Goal: Information Seeking & Learning: Learn about a topic

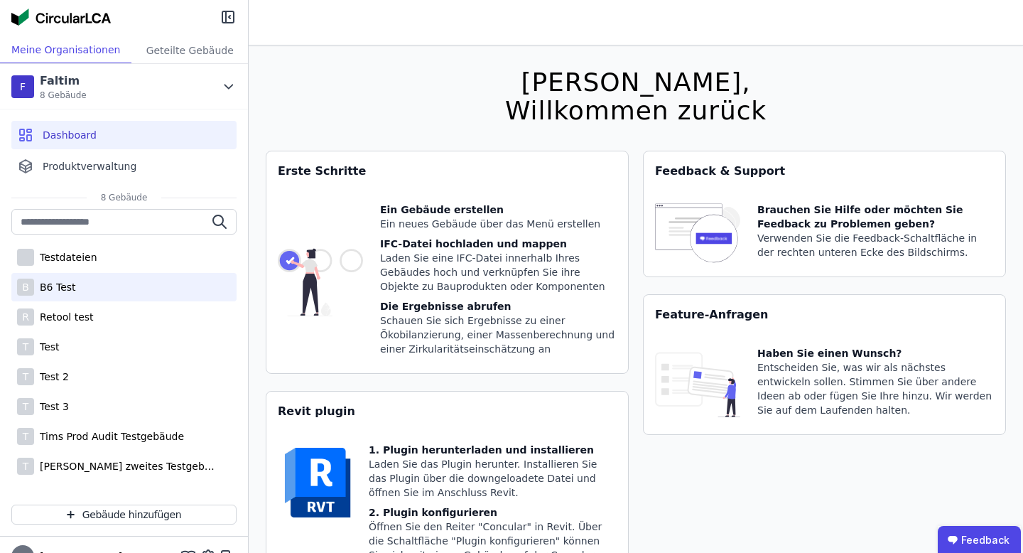
click at [72, 296] on div "B B6 Test" at bounding box center [123, 287] width 225 height 28
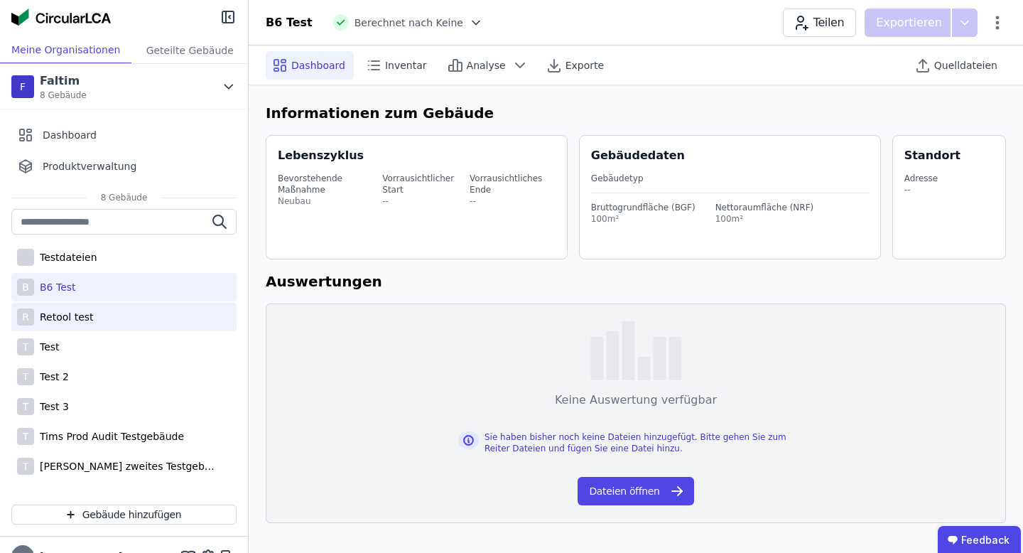
click at [81, 323] on div "Retool test" at bounding box center [64, 317] width 60 height 14
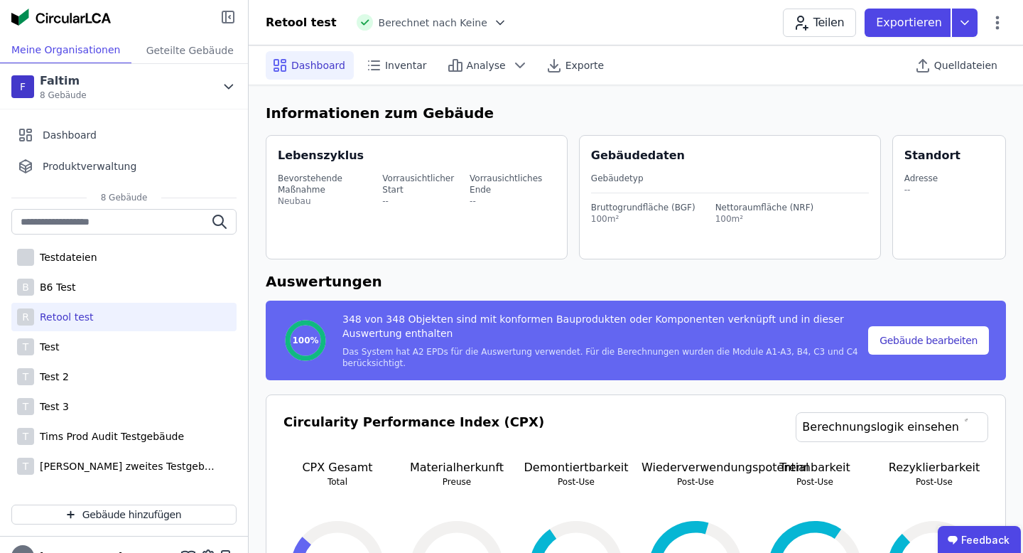
click at [223, 15] on icon at bounding box center [228, 17] width 17 height 17
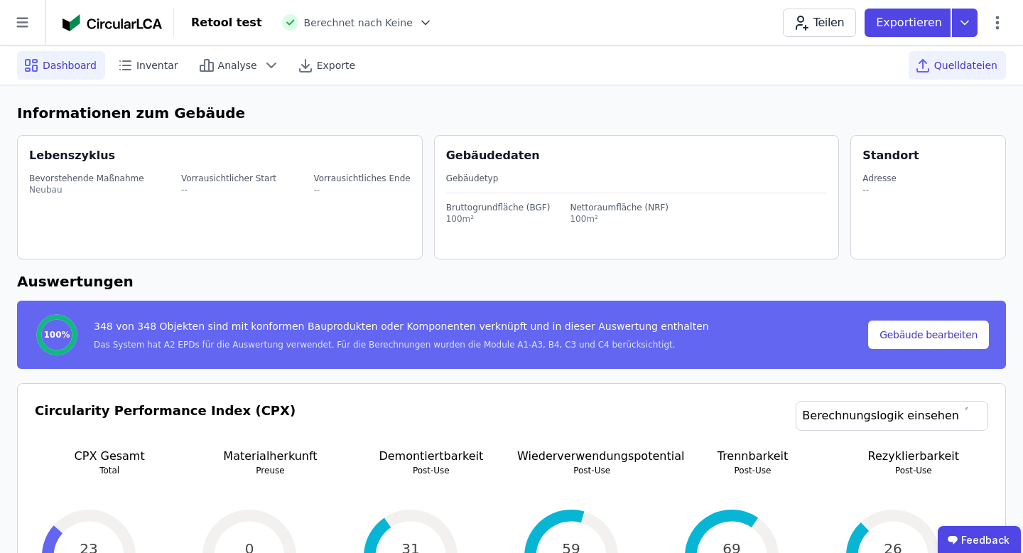
click at [979, 68] on span "Quelldateien" at bounding box center [965, 65] width 63 height 14
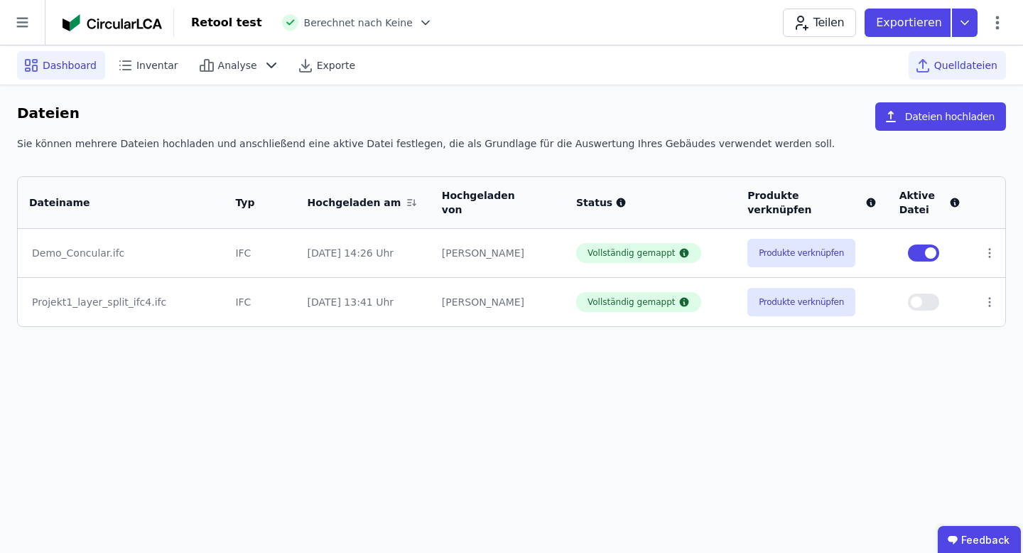
click at [59, 66] on span "Dashboard" at bounding box center [70, 65] width 54 height 14
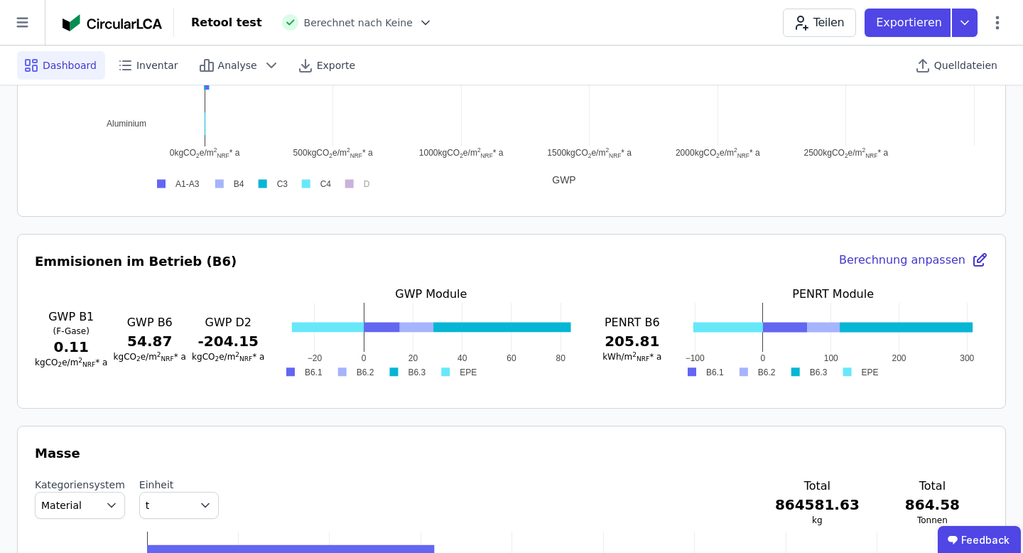
scroll to position [1069, 0]
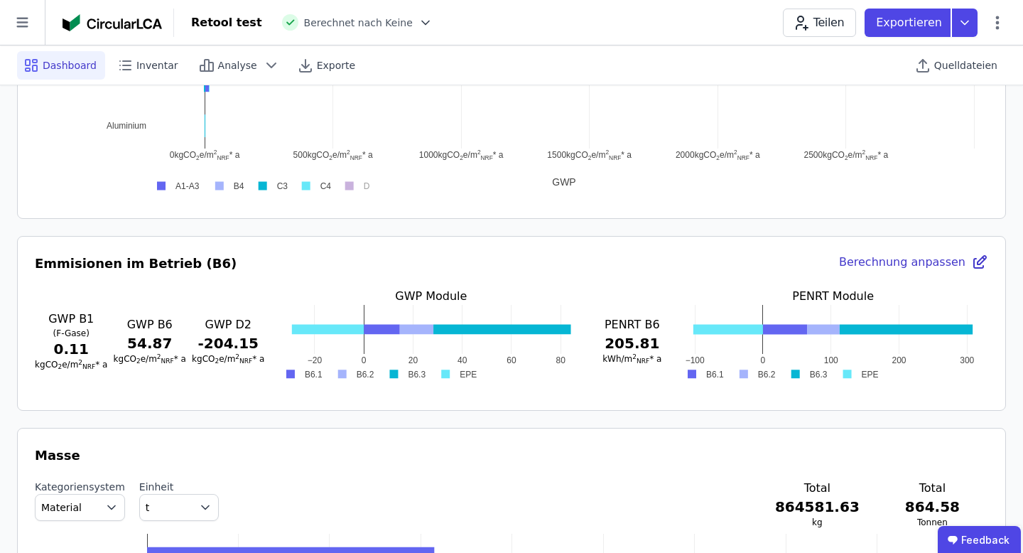
click at [867, 264] on div "Berechnung anpassen" at bounding box center [913, 264] width 149 height 20
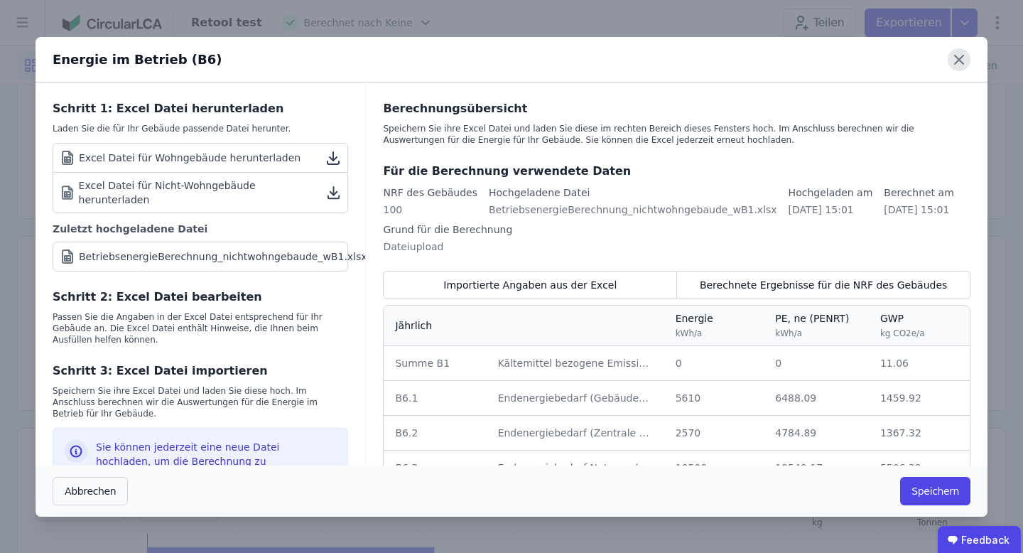
click at [953, 61] on icon at bounding box center [959, 59] width 23 height 23
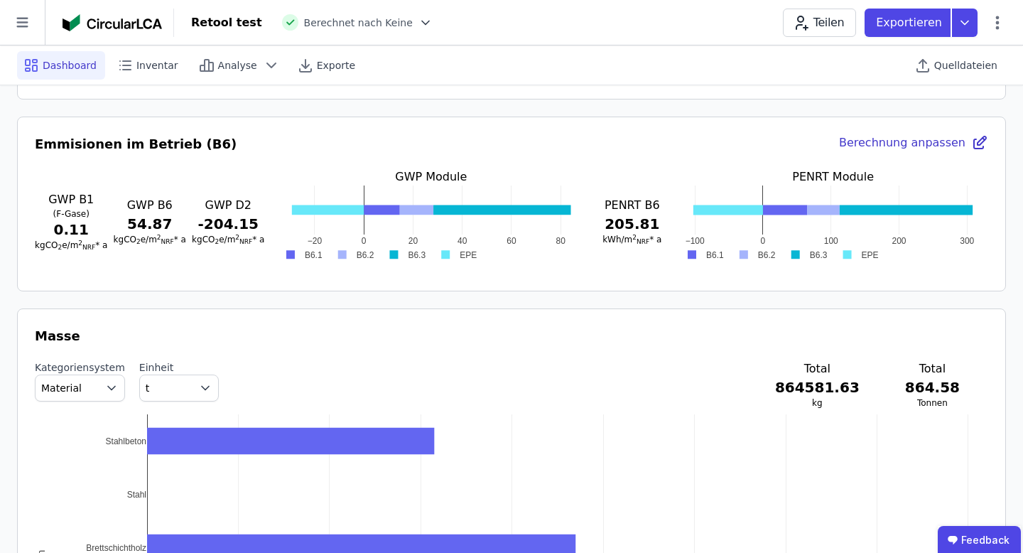
scroll to position [1184, 0]
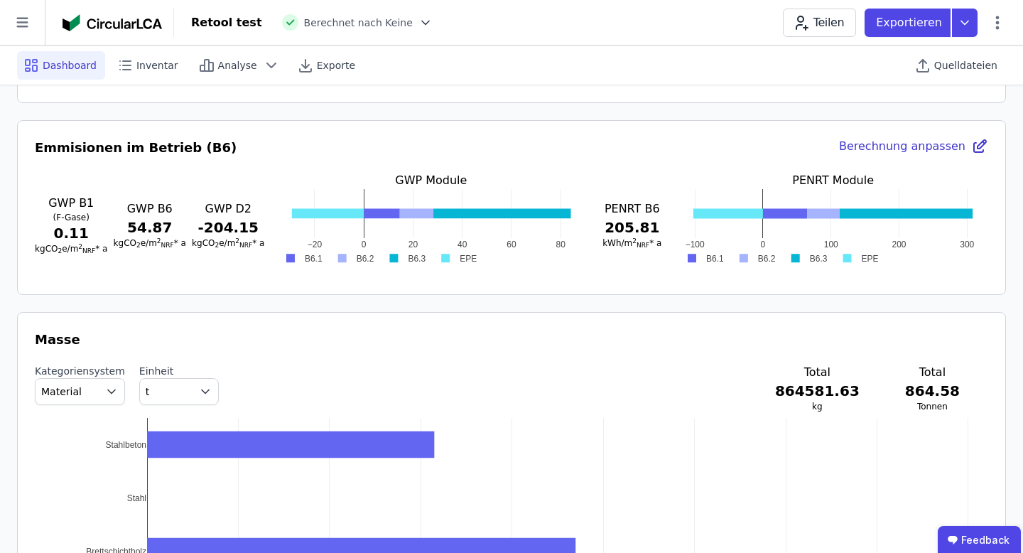
click at [693, 257] on rect at bounding box center [703, 259] width 50 height 14
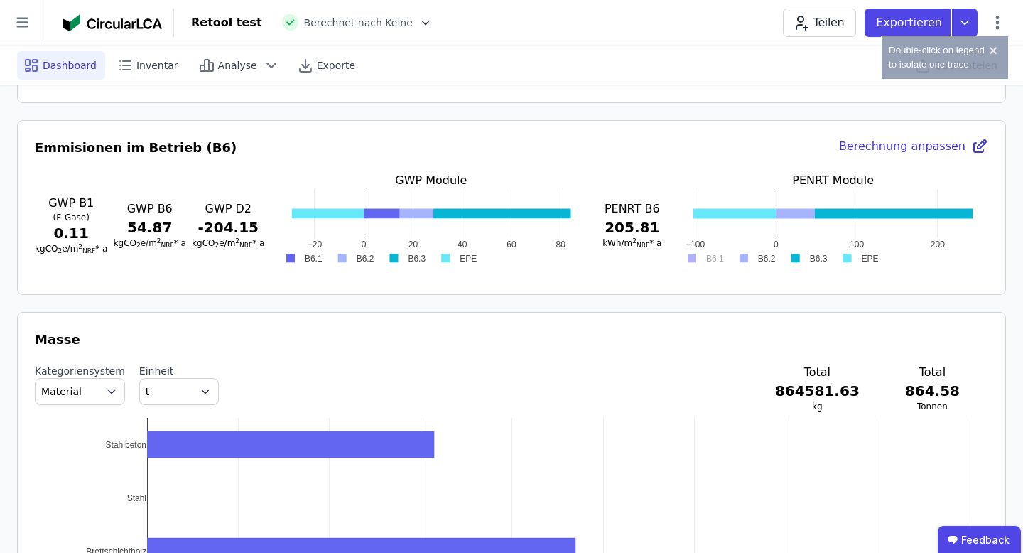
click at [693, 257] on rect at bounding box center [703, 259] width 50 height 14
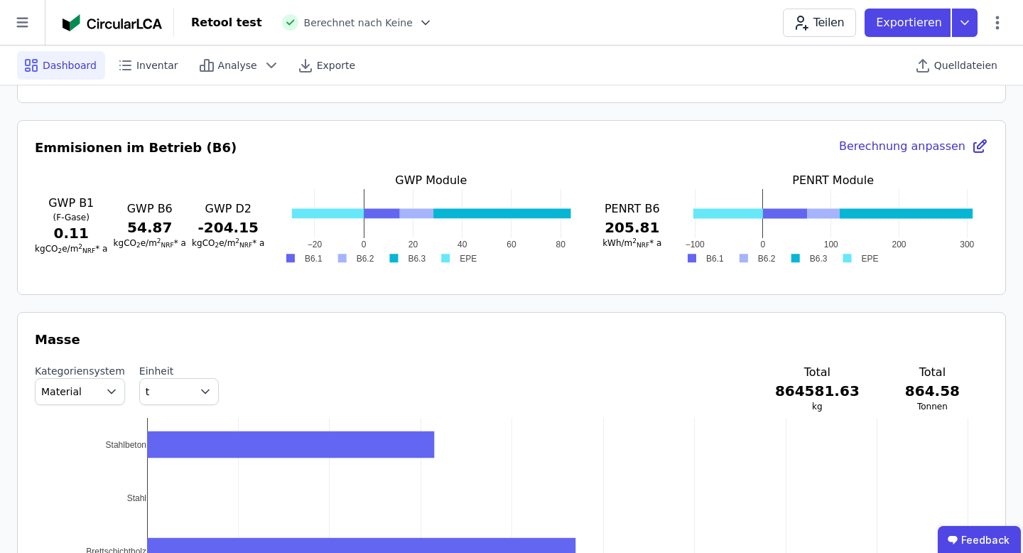
click at [419, 21] on icon at bounding box center [426, 23] width 14 height 14
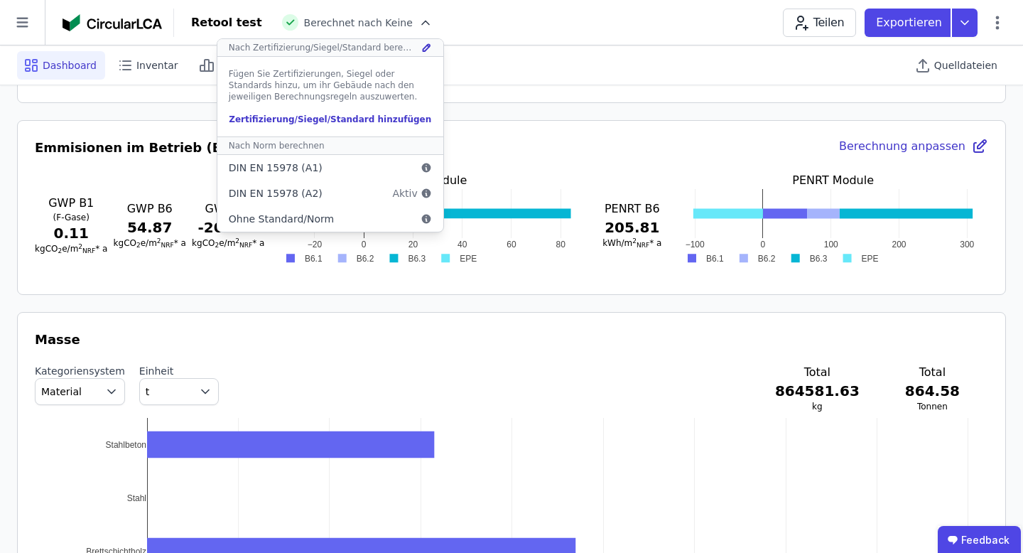
click at [489, 104] on div "Circularity Performance Index (CPX) Berechnungslogik einsehen CPX Gesamt Total …" at bounding box center [511, 218] width 989 height 2039
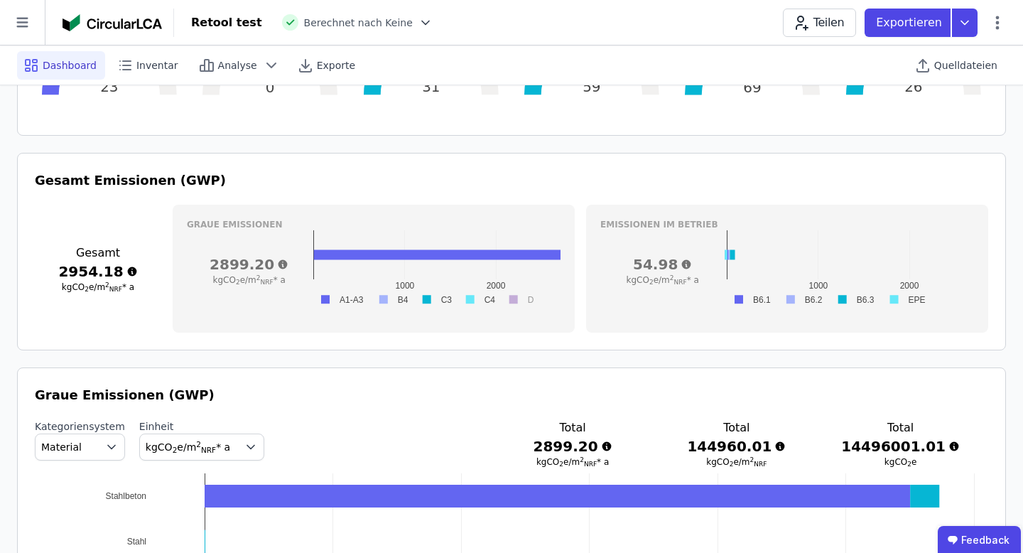
scroll to position [471, 0]
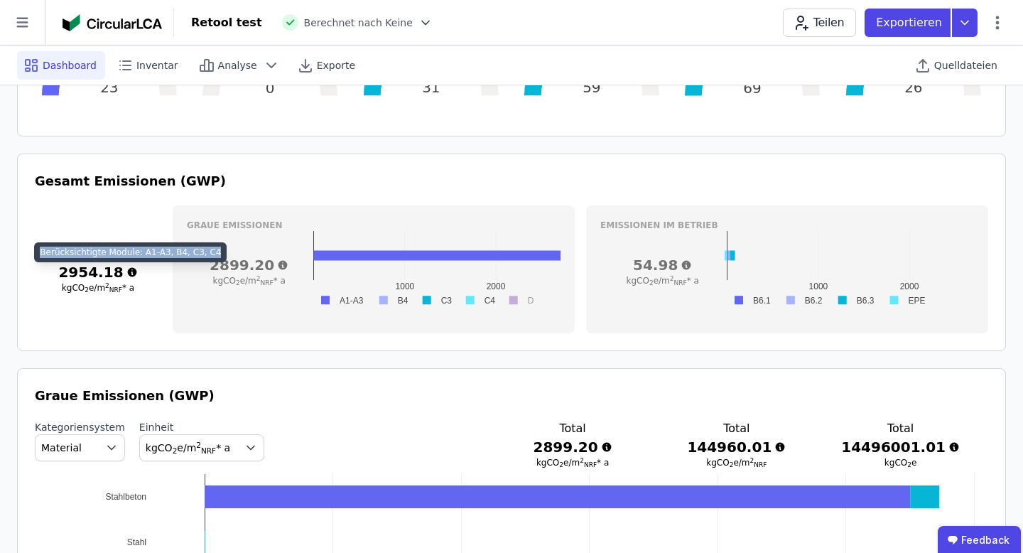
drag, startPoint x: 212, startPoint y: 256, endPoint x: 41, endPoint y: 257, distance: 171.2
click at [41, 257] on div "Berücksichtigte Module: A1-A3, B4, C3, C4" at bounding box center [130, 252] width 193 height 20
copy div "Berücksichtigte Module: A1-A3, B4, C3, C4"
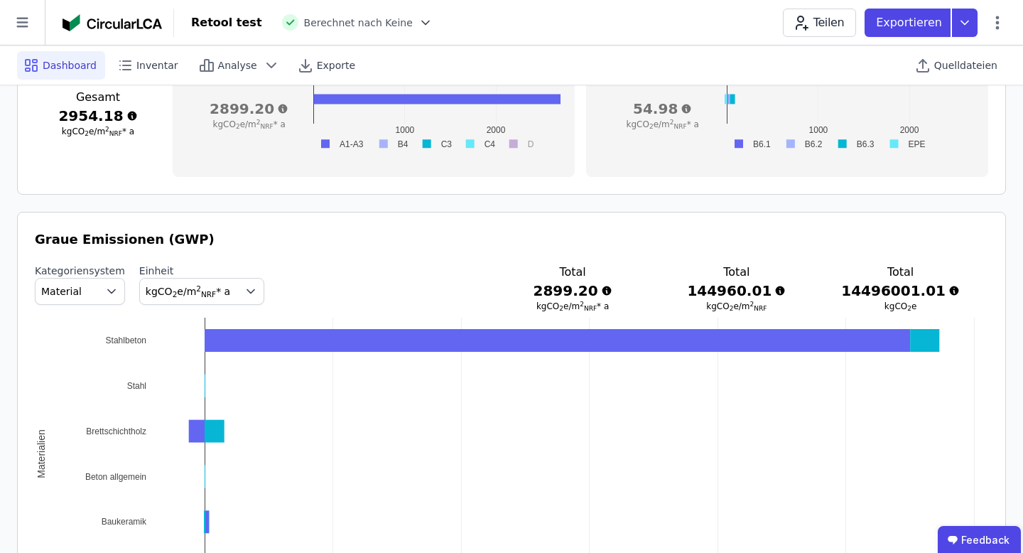
scroll to position [568, 0]
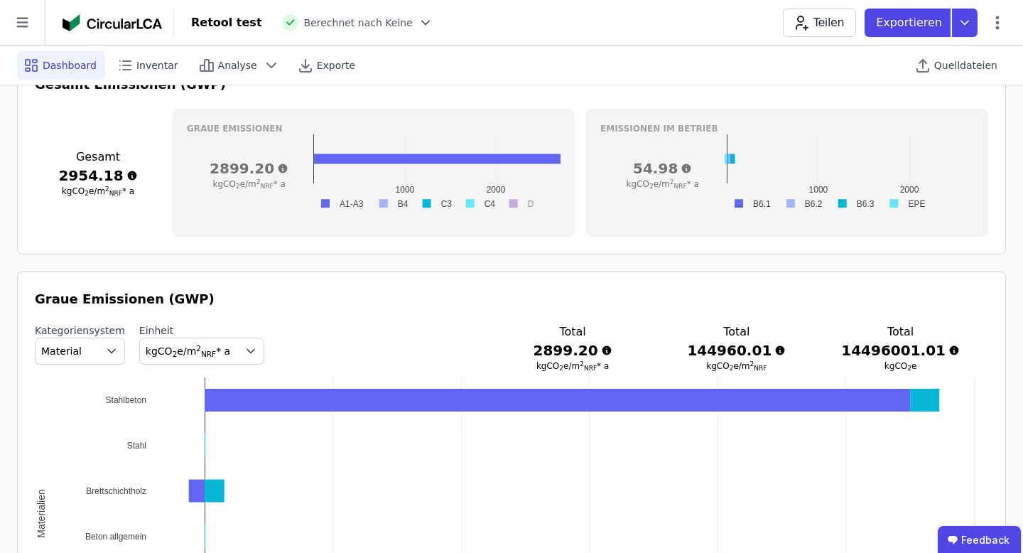
click at [233, 350] on button "kgCO 2 e/m 2 NRF * a" at bounding box center [201, 351] width 125 height 27
click at [309, 325] on div "Kategoriensystem Material Einheit kgCO 2 e/m 2 NRF * a kgCO 2 e/m 2 NRF * a kgC…" at bounding box center [512, 347] width 954 height 48
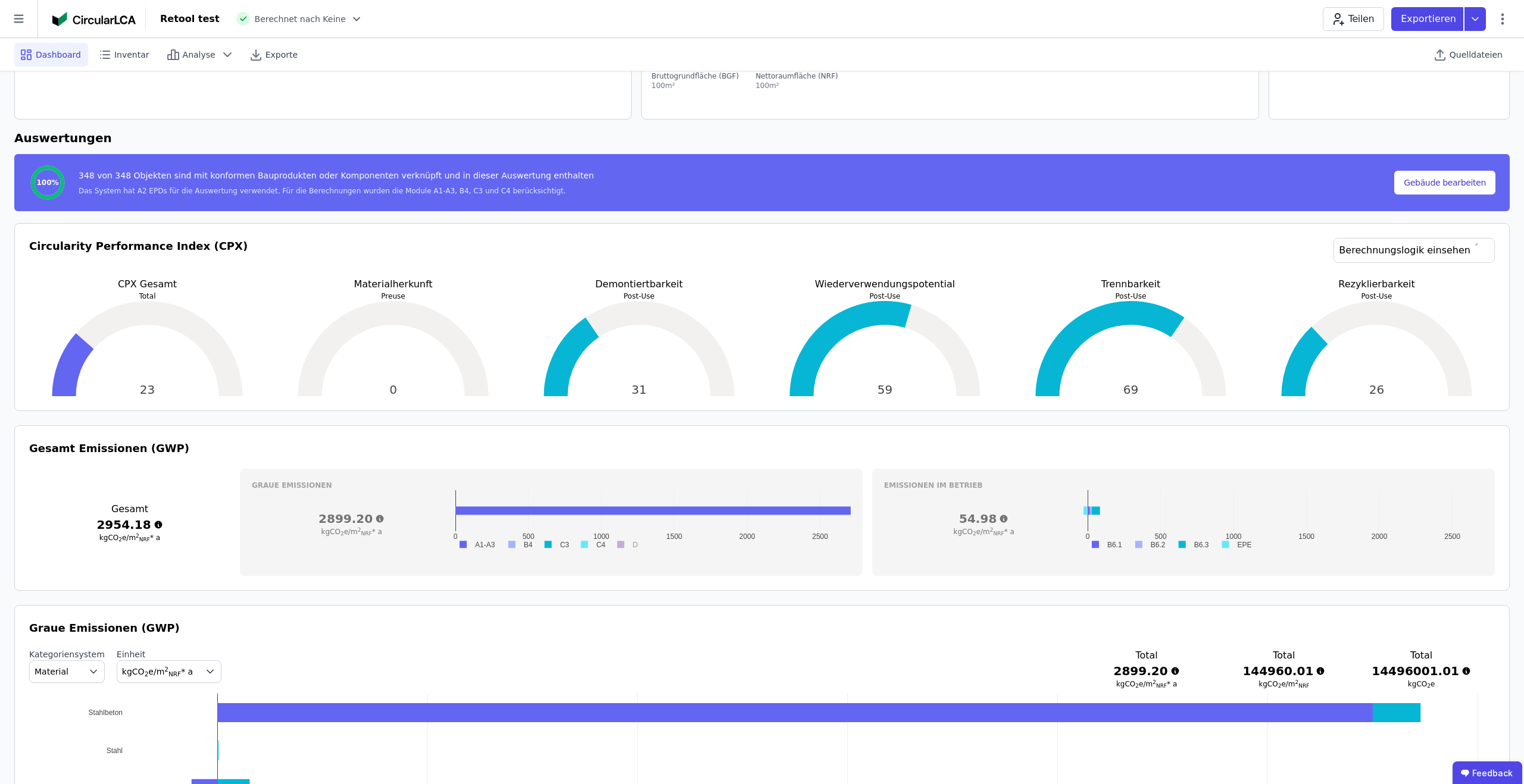
scroll to position [94, 0]
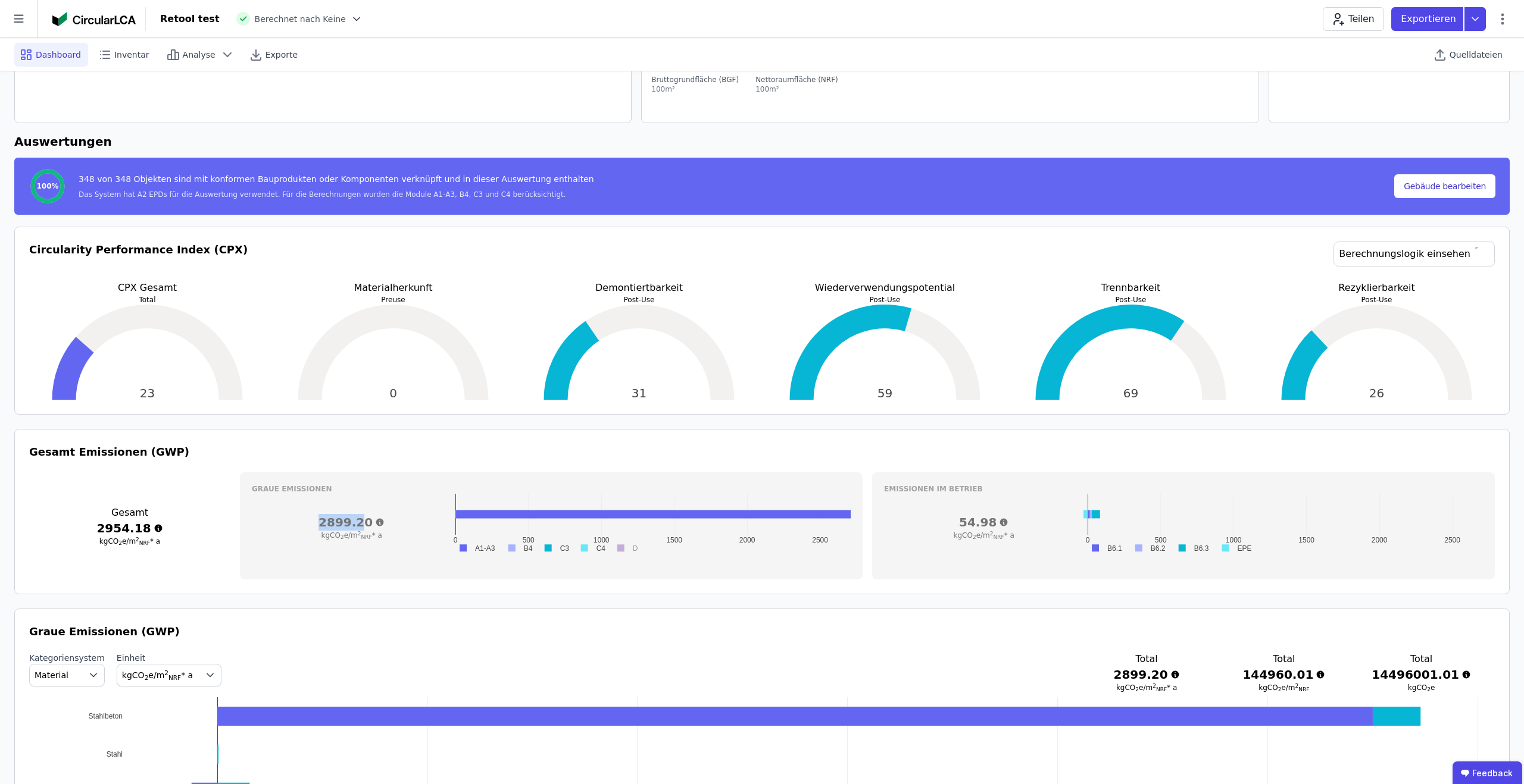
drag, startPoint x: 323, startPoint y: 523, endPoint x: 366, endPoint y: 522, distance: 43.0
click at [366, 462] on h3 "2899.20" at bounding box center [352, 523] width 199 height 17
drag, startPoint x: 968, startPoint y: 521, endPoint x: 989, endPoint y: 520, distance: 21.0
click at [856, 462] on h3 "54.98" at bounding box center [984, 523] width 199 height 17
click at [142, 462] on h3 "2954.18" at bounding box center [130, 529] width 201 height 17
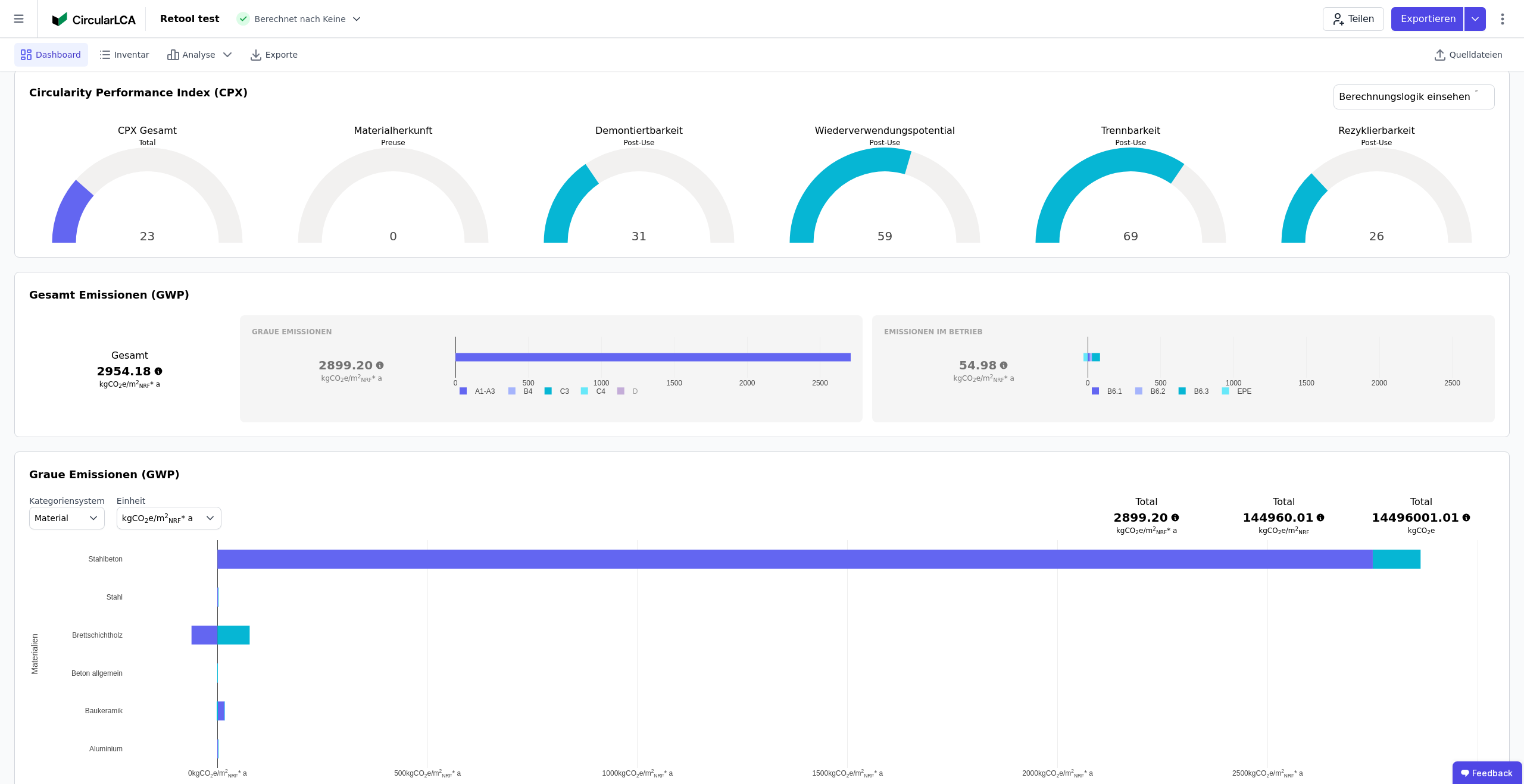
scroll to position [219, 0]
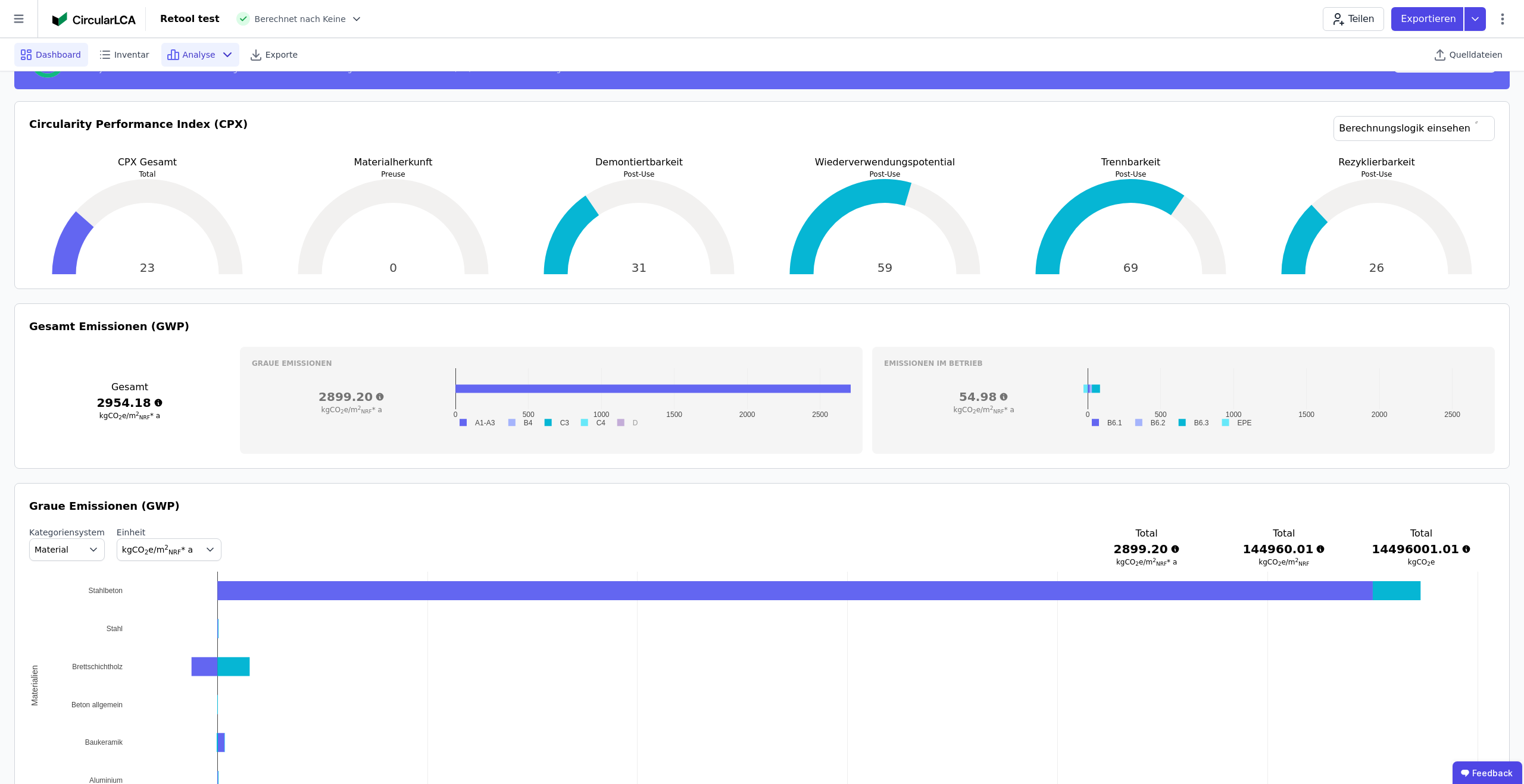
click at [221, 52] on icon at bounding box center [227, 54] width 14 height 14
click at [595, 24] on div "Retool test Berechnet nach Keine Teilen Exportieren" at bounding box center [834, 19] width 1378 height 23
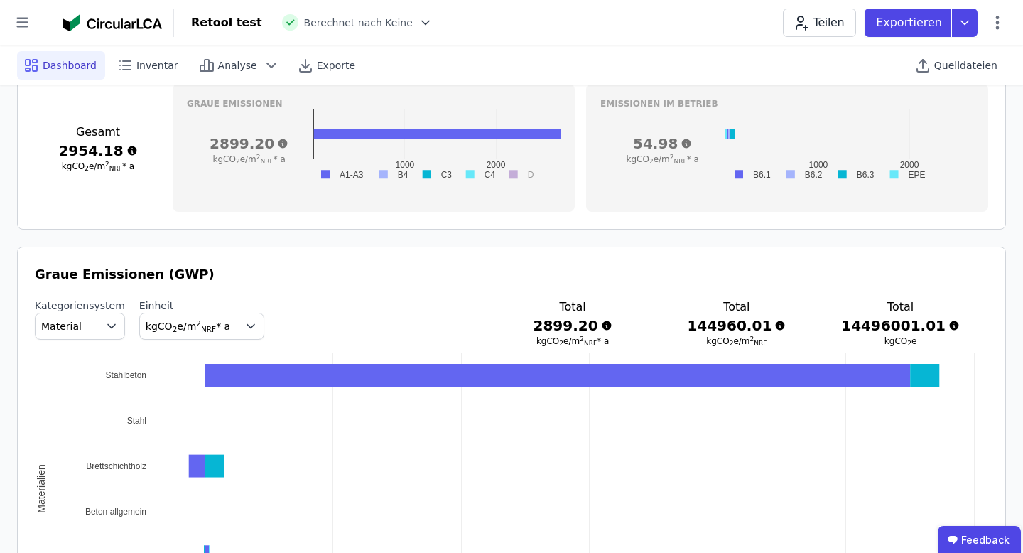
scroll to position [586, 0]
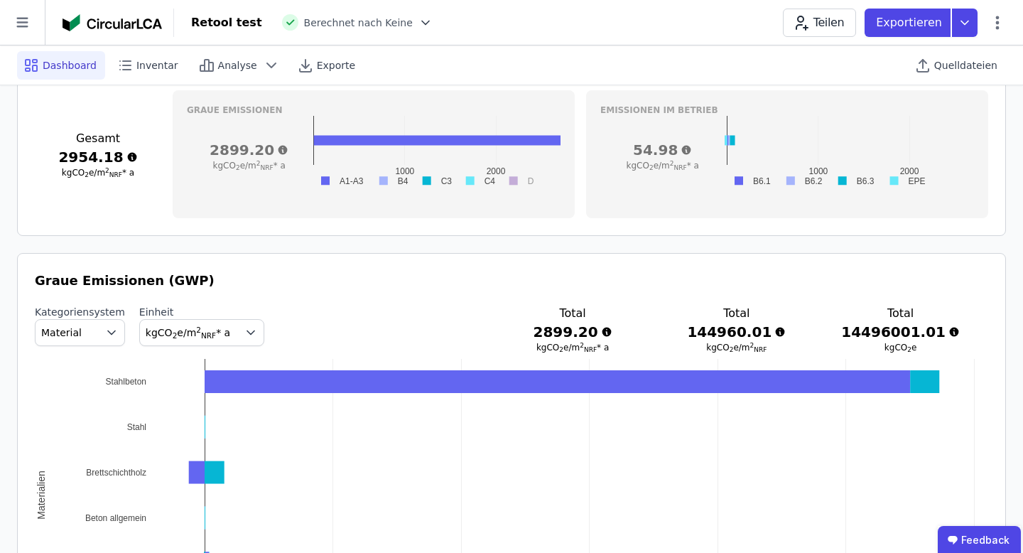
click at [242, 162] on span "kgCO 2 e/m 2 NRF * a" at bounding box center [249, 166] width 72 height 10
copy div "kgCO 2 e/m 2 NRF * a 0 1000 2000 A1-A3 B4 C3 C4 D 0 500 1000 1500 2000 2500 A1-…"
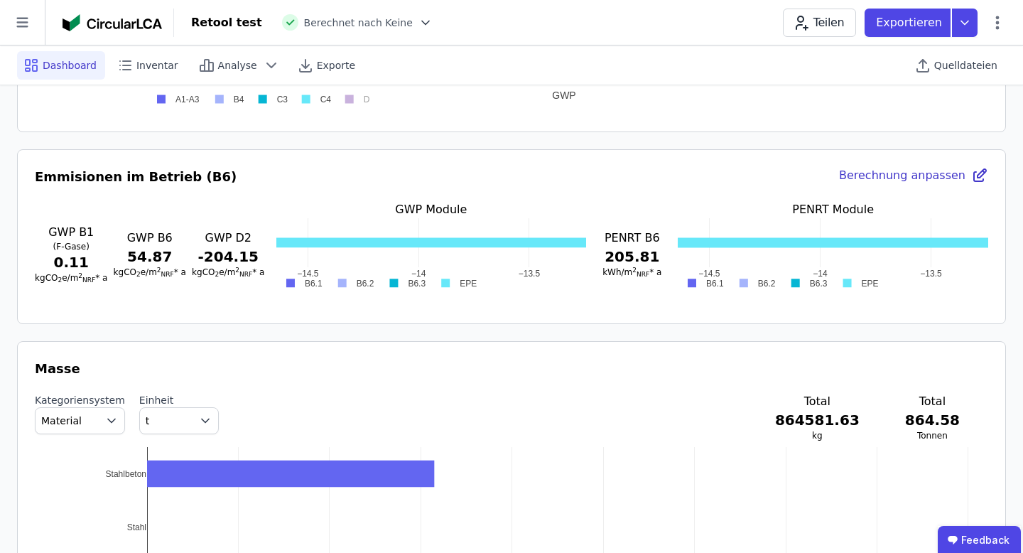
scroll to position [1179, 0]
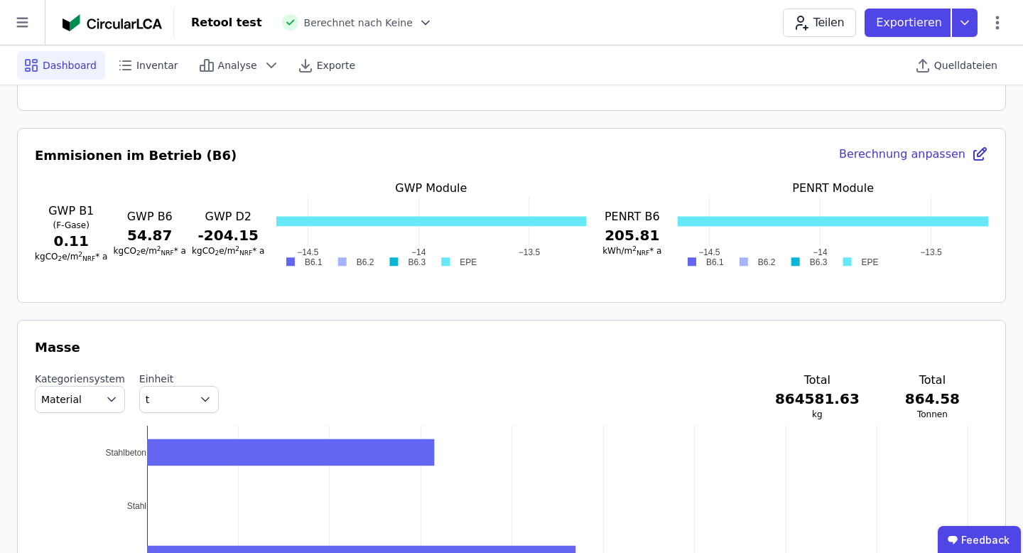
click at [221, 249] on span "kgCO 2 e/m 2 NRF * a" at bounding box center [228, 251] width 72 height 10
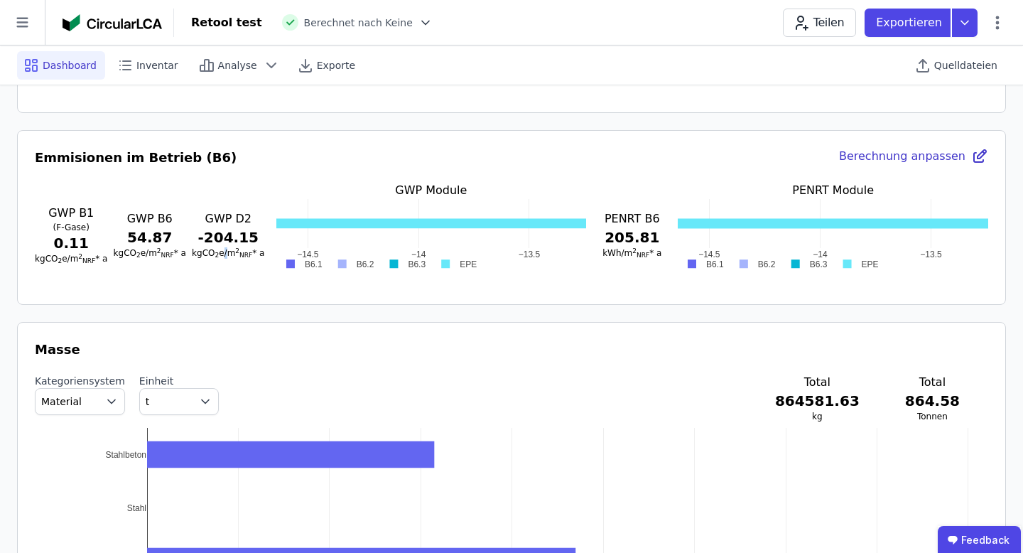
click at [221, 249] on span "kgCO 2 e/m 2 NRF * a" at bounding box center [228, 253] width 72 height 10
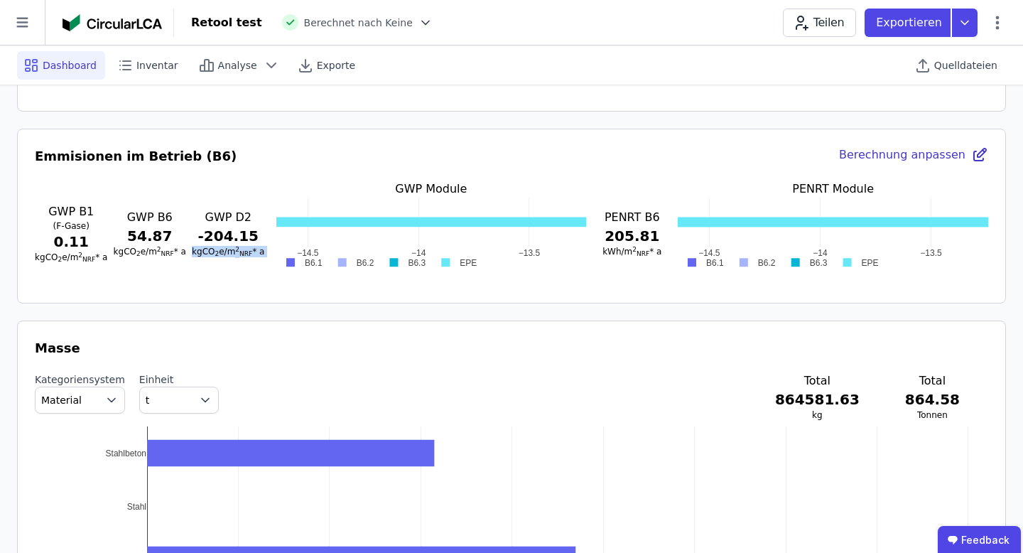
click at [221, 249] on span "kgCO 2 e/m 2 NRF * a" at bounding box center [228, 252] width 72 height 10
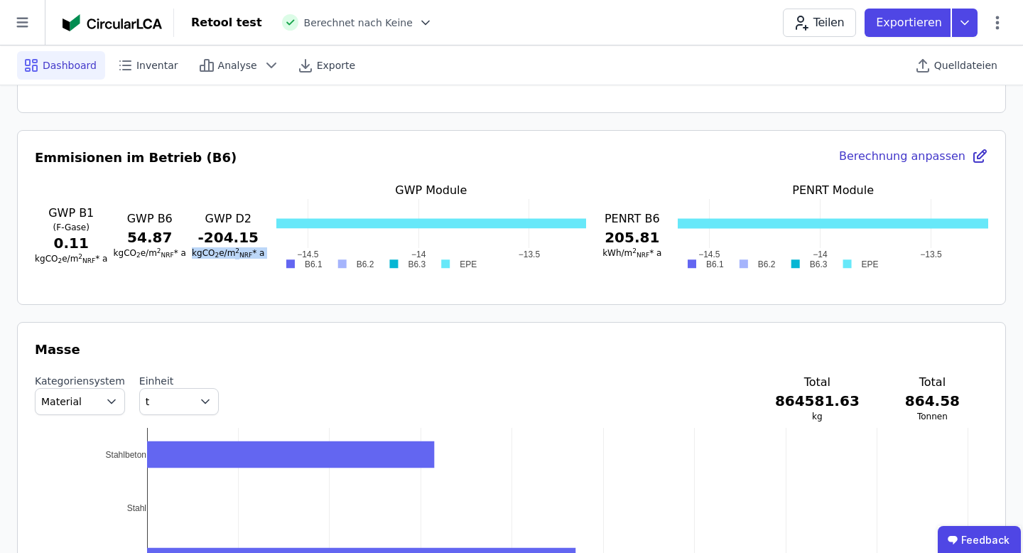
scroll to position [1173, 0]
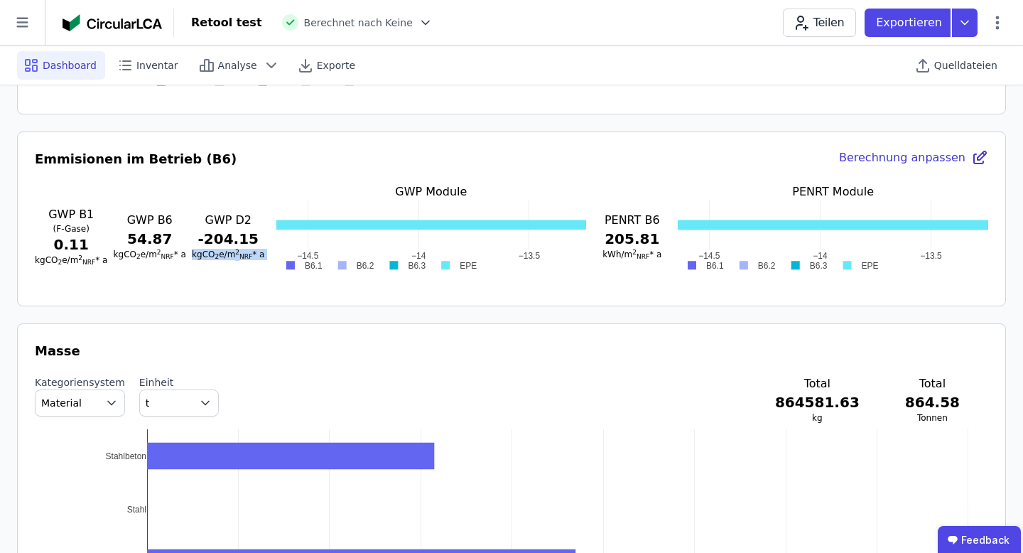
copy span "kgCO 2 e/m 2 NRF * a"
click at [630, 252] on span "kWh/m 2 NRF * a" at bounding box center [632, 254] width 59 height 10
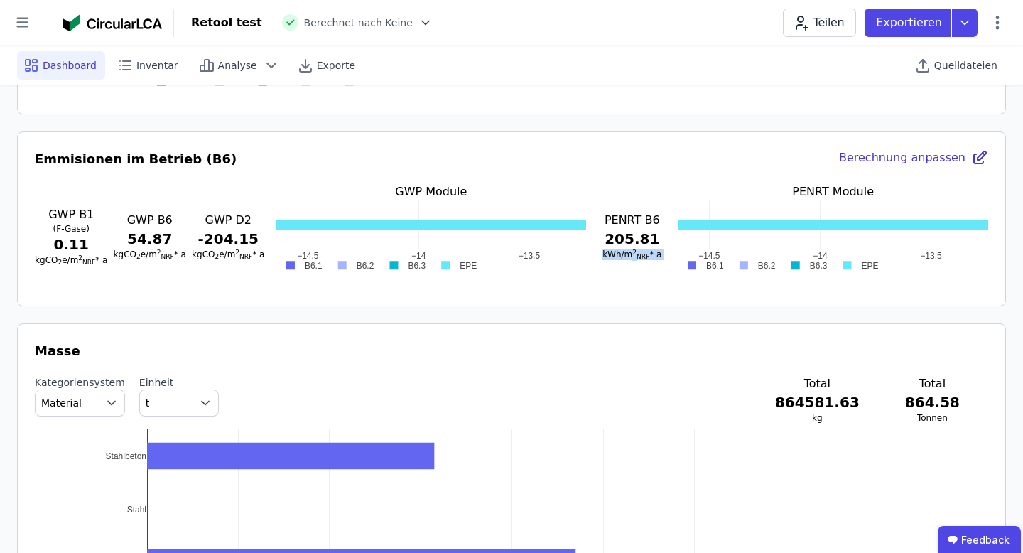
copy span "kWh/m 2 NRF * a"
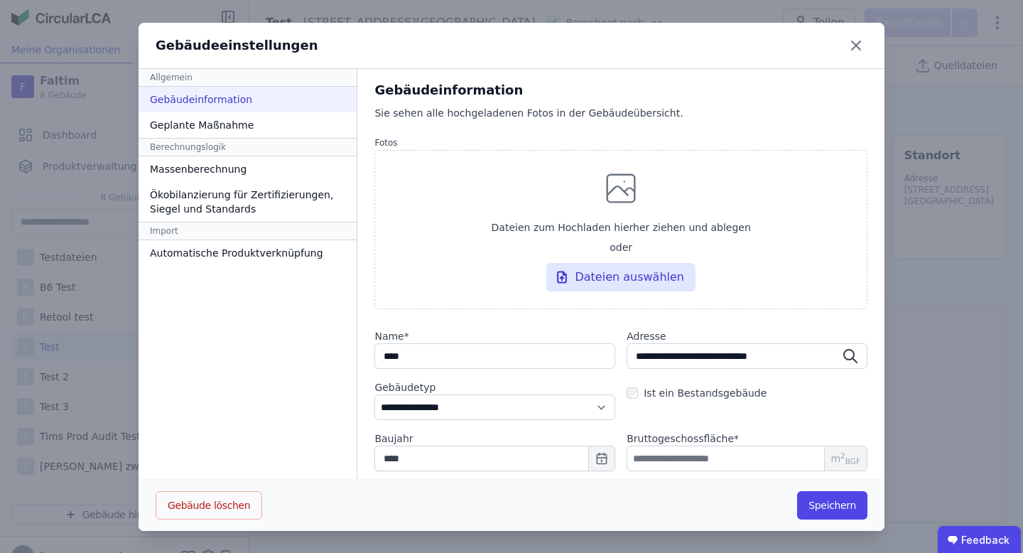
select select "**********"
